Goal: Navigation & Orientation: Go to known website

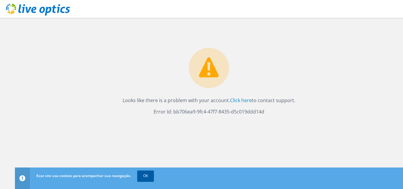
click at [151, 173] on link "OK" at bounding box center [145, 175] width 17 height 11
